Goal: Information Seeking & Learning: Learn about a topic

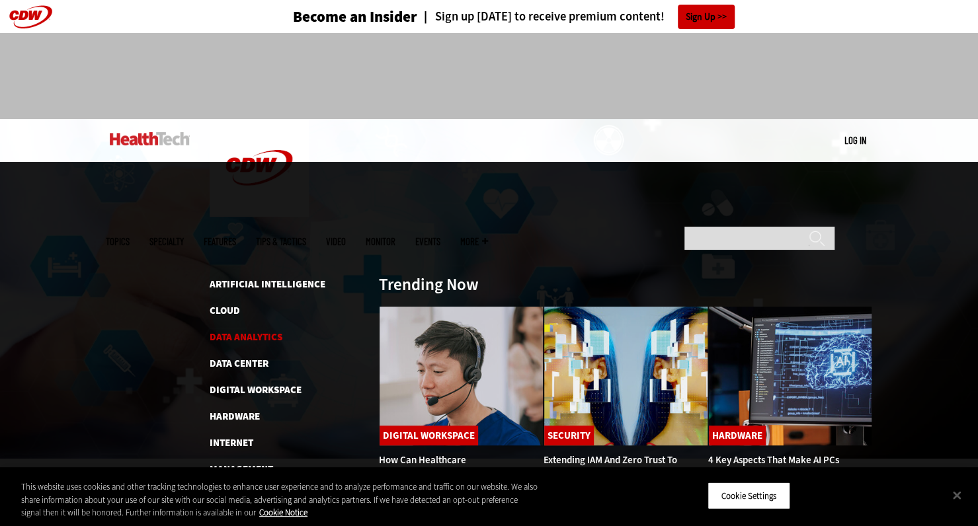
click at [263, 331] on link "Data Analytics" at bounding box center [246, 337] width 73 height 13
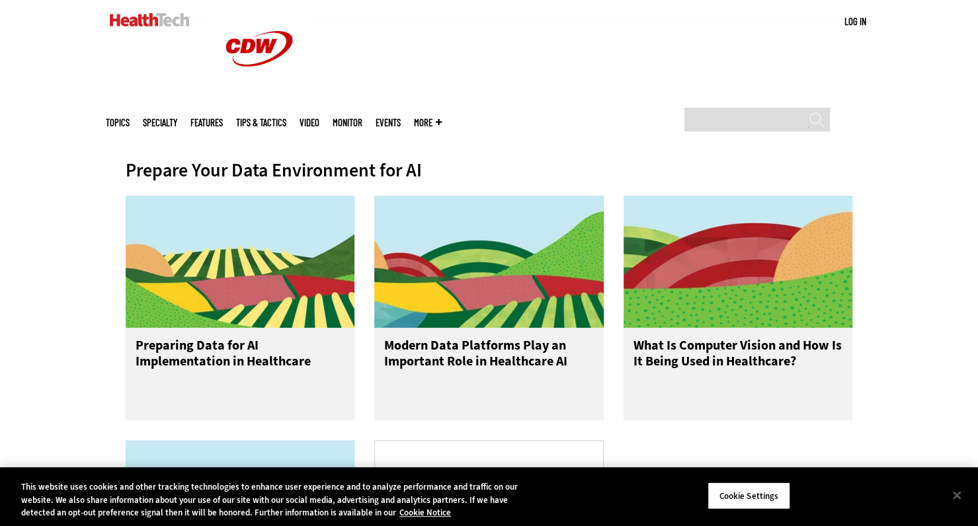
scroll to position [456, 0]
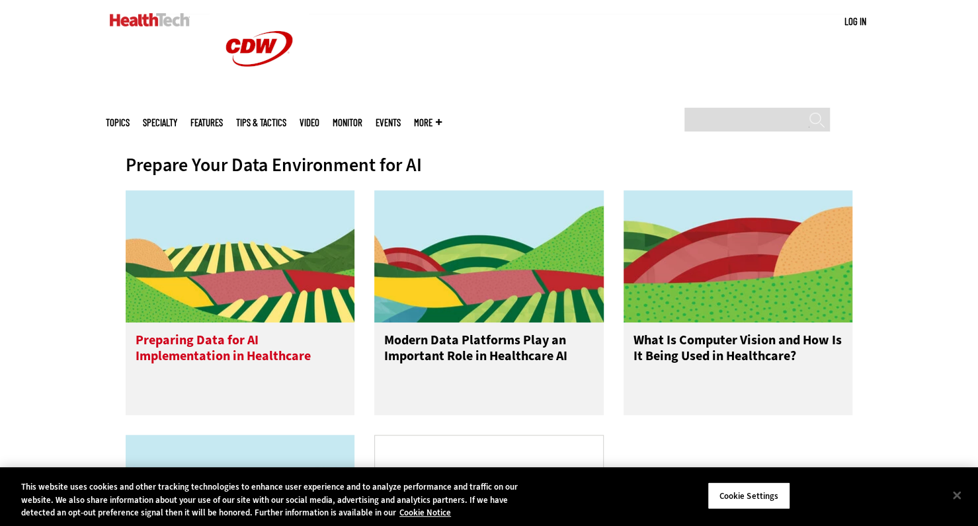
click at [261, 318] on img at bounding box center [240, 256] width 229 height 132
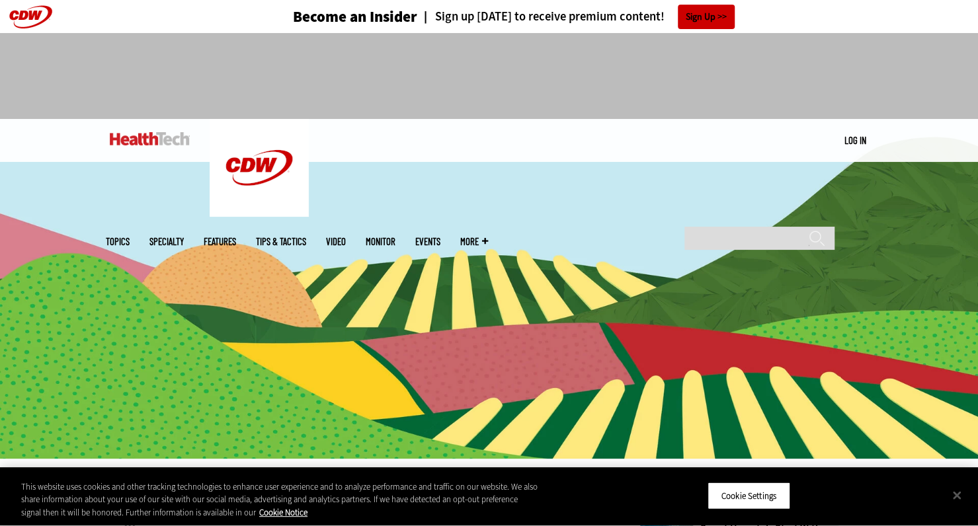
click at [218, 220] on ul "Topics Specialty Features Tips & Tactics Video MonITor Events More Search" at bounding box center [307, 241] width 402 height 43
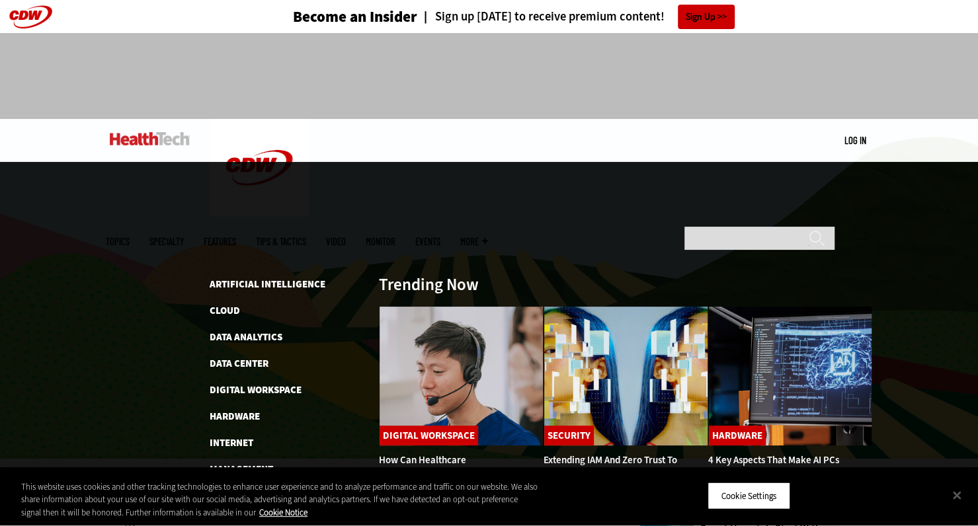
click at [130, 237] on span "Topics" at bounding box center [118, 242] width 24 height 10
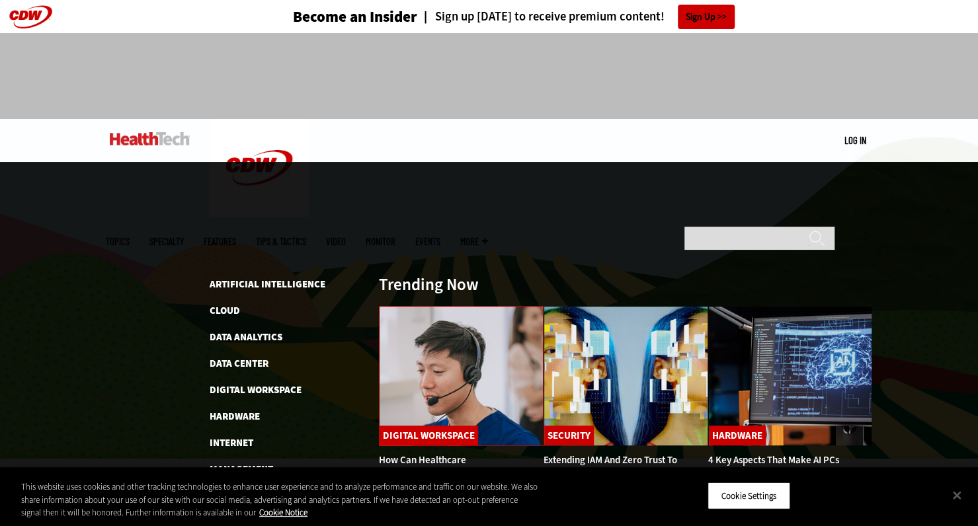
click at [478, 306] on img at bounding box center [461, 376] width 165 height 140
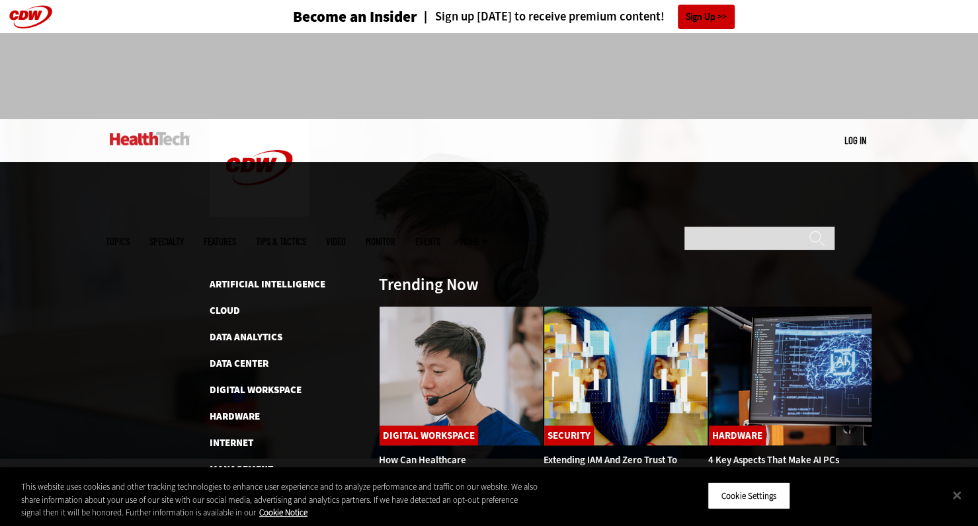
click at [130, 237] on span "Topics" at bounding box center [118, 242] width 24 height 10
click at [236, 237] on link "Features" at bounding box center [220, 242] width 32 height 10
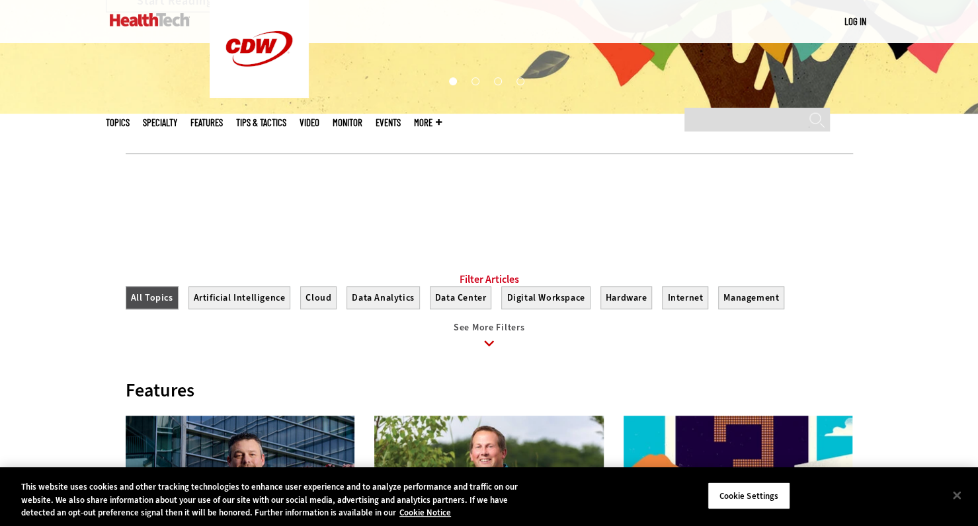
scroll to position [339, 0]
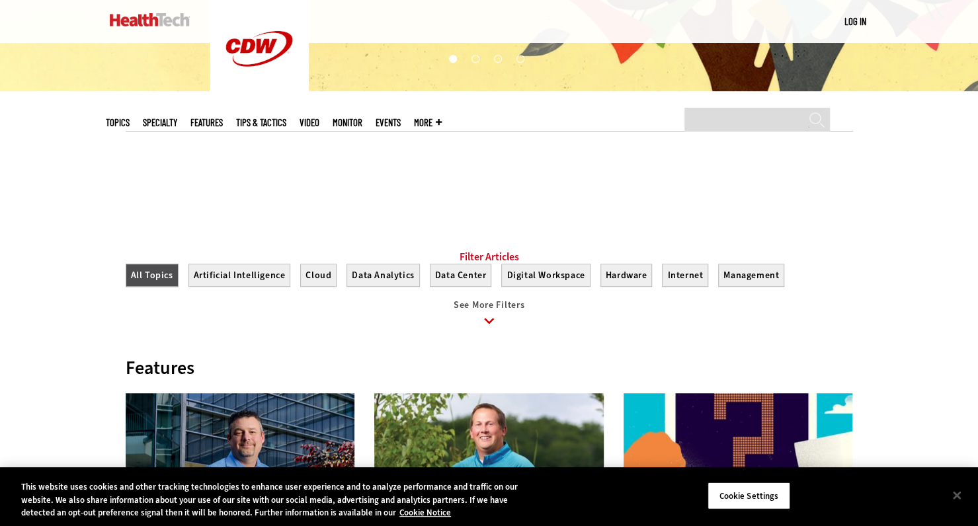
click at [508, 311] on span "See More Filters" at bounding box center [489, 305] width 71 height 13
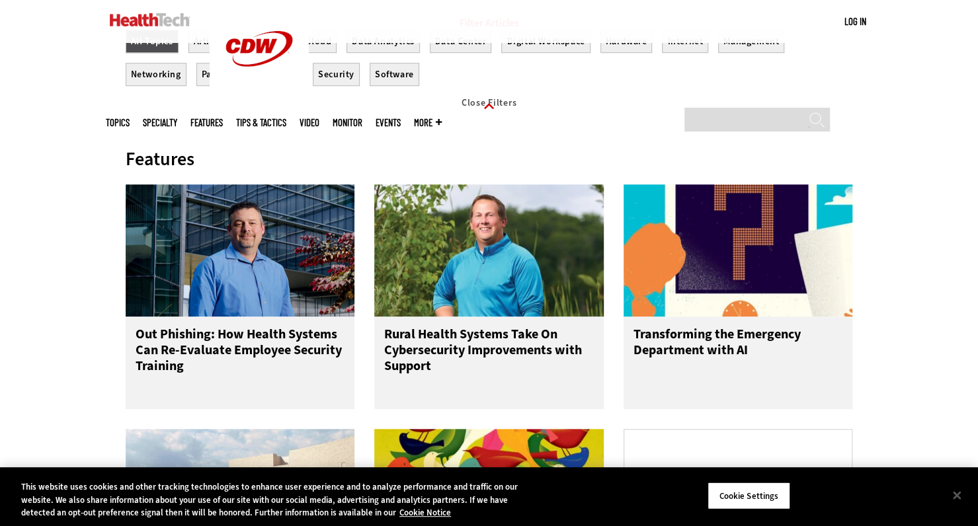
scroll to position [581, 0]
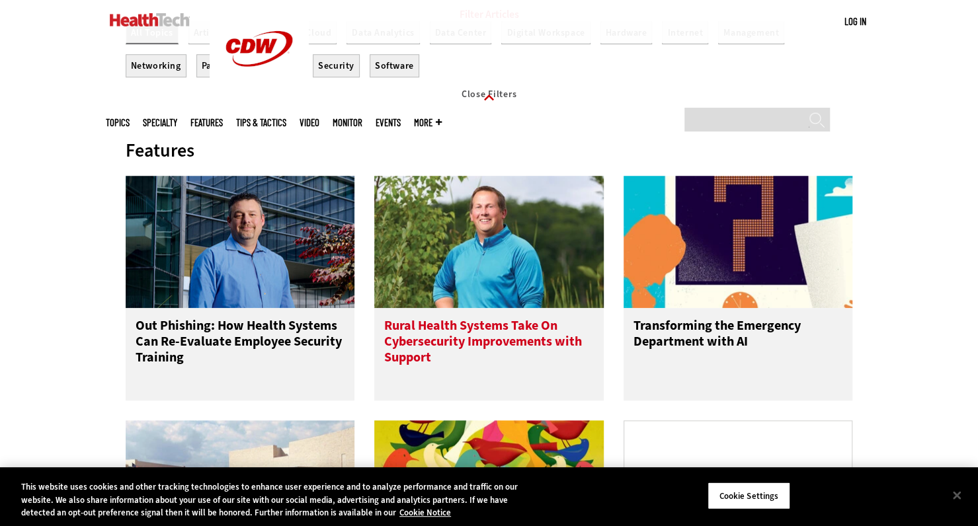
click at [489, 355] on h3 "Rural Health Systems Take On Cybersecurity Improvements with Support" at bounding box center [489, 344] width 210 height 53
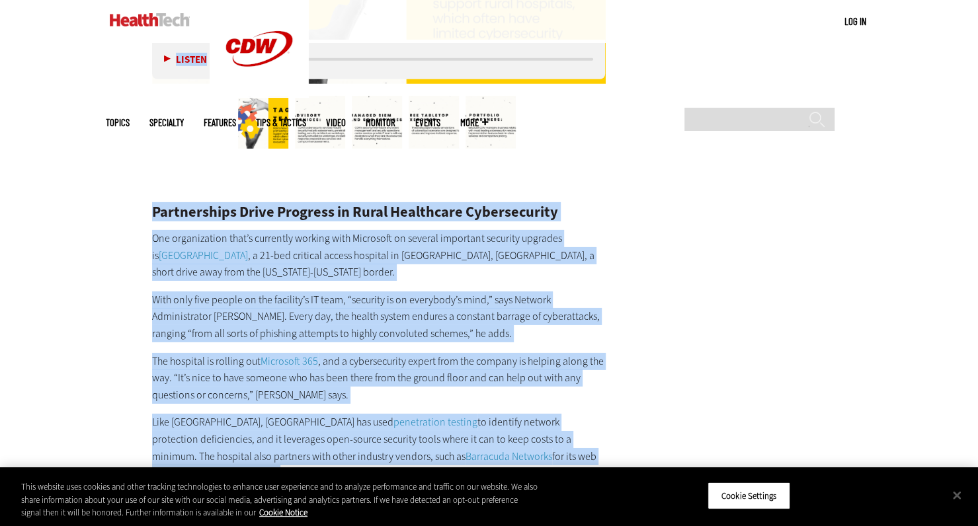
scroll to position [2593, 0]
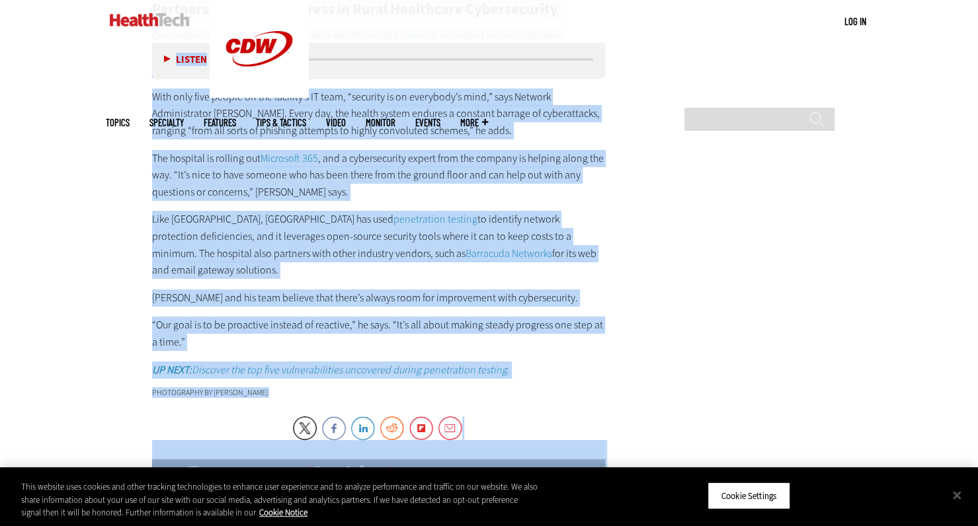
drag, startPoint x: 151, startPoint y: 146, endPoint x: 368, endPoint y: 567, distance: 474.1
copy article "Loremipsumdol si ame con adipiscingeli sed doeiusmodtemp incididunt ut labor et…"
